Goal: Transaction & Acquisition: Purchase product/service

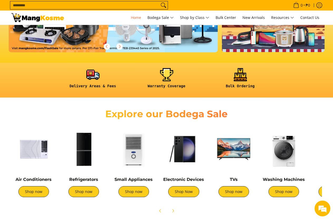
scroll to position [132, 0]
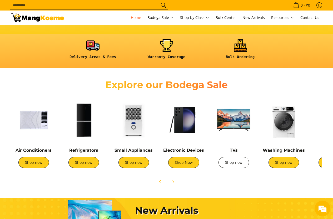
click at [241, 168] on link "Shop now" at bounding box center [234, 162] width 31 height 11
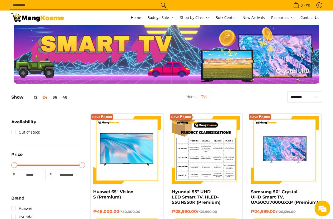
scroll to position [79, 0]
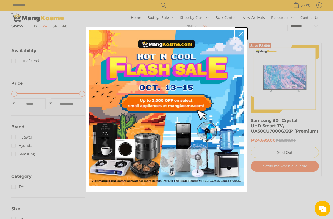
drag, startPoint x: 242, startPoint y: 32, endPoint x: 243, endPoint y: 35, distance: 3.5
click at [243, 32] on icon "close icon" at bounding box center [241, 34] width 4 height 4
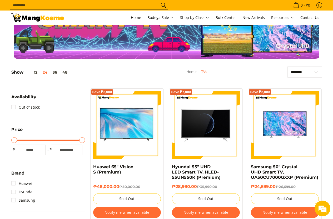
scroll to position [0, 0]
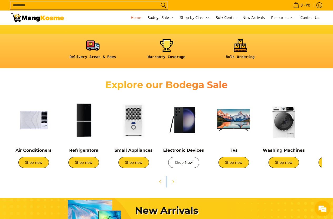
drag, startPoint x: 312, startPoint y: 186, endPoint x: 191, endPoint y: 168, distance: 122.3
click at [191, 168] on div "Air Conditioners Shop now Refrigerators Shop now Shop now" at bounding box center [166, 141] width 321 height 92
click at [175, 183] on icon "Next" at bounding box center [173, 182] width 4 height 4
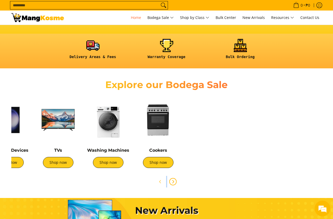
scroll to position [0, 0]
click at [116, 159] on link "Shop now" at bounding box center [108, 162] width 31 height 11
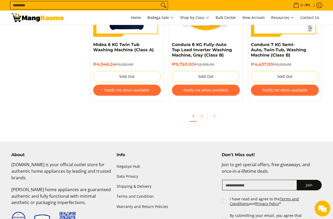
scroll to position [1106, 0]
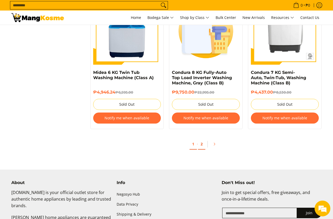
click at [201, 143] on link "2" at bounding box center [201, 144] width 7 height 11
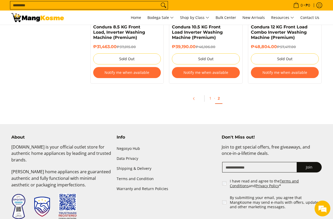
scroll to position [542, 0]
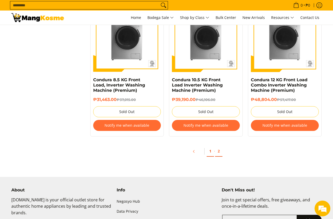
click at [211, 152] on link "1" at bounding box center [210, 151] width 7 height 11
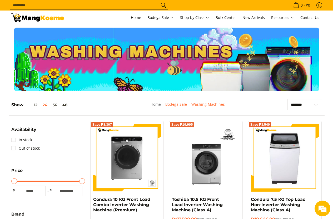
click at [182, 104] on link "Bodega Sale" at bounding box center [176, 104] width 22 height 5
click at [53, 104] on button "36" at bounding box center [55, 105] width 10 height 4
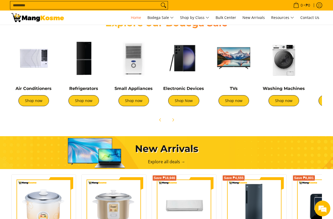
scroll to position [184, 0]
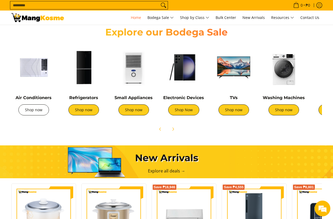
click at [36, 114] on link "Shop now" at bounding box center [33, 110] width 31 height 11
click at [37, 111] on link "Shop now" at bounding box center [33, 110] width 31 height 11
click at [43, 114] on link "Shop now" at bounding box center [33, 110] width 31 height 11
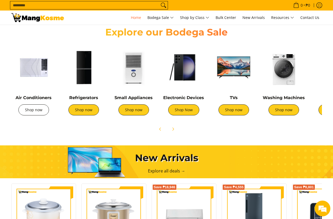
scroll to position [0, 628]
click at [32, 114] on link "Shop now" at bounding box center [33, 110] width 31 height 11
click at [43, 117] on div "Air Conditioners Shop now" at bounding box center [33, 108] width 45 height 26
click at [42, 113] on link "Shop now" at bounding box center [33, 110] width 31 height 11
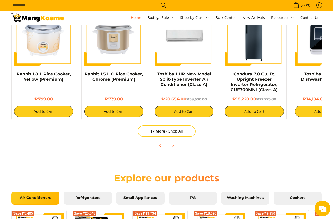
scroll to position [474, 0]
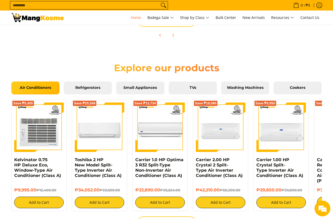
click at [39, 83] on link "Air Conditioners" at bounding box center [35, 88] width 48 height 13
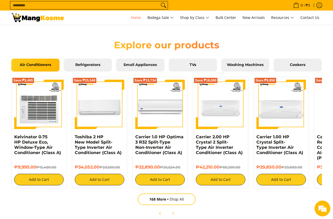
scroll to position [527, 0]
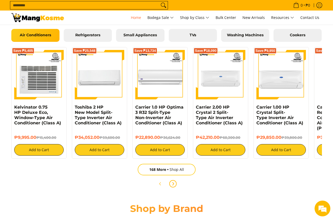
click at [174, 184] on icon "Next" at bounding box center [172, 184] width 1 height 3
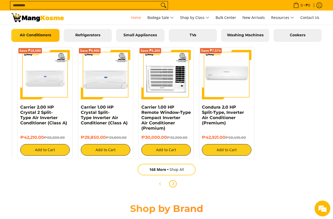
scroll to position [0, 628]
